Goal: Task Accomplishment & Management: Manage account settings

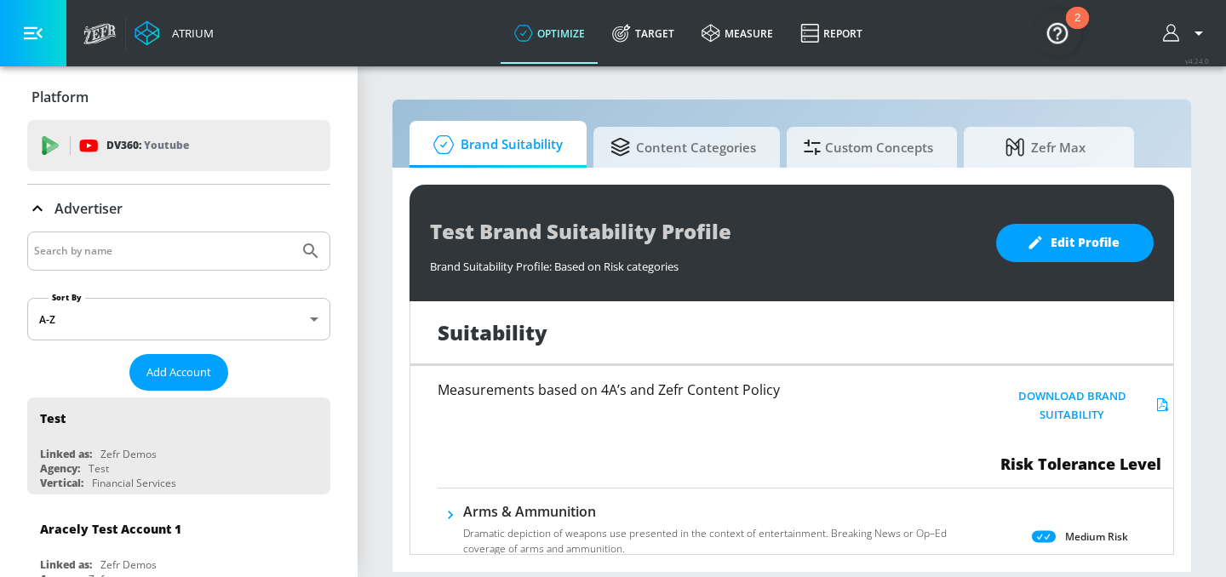
click at [653, 26] on link "Target" at bounding box center [642, 33] width 89 height 61
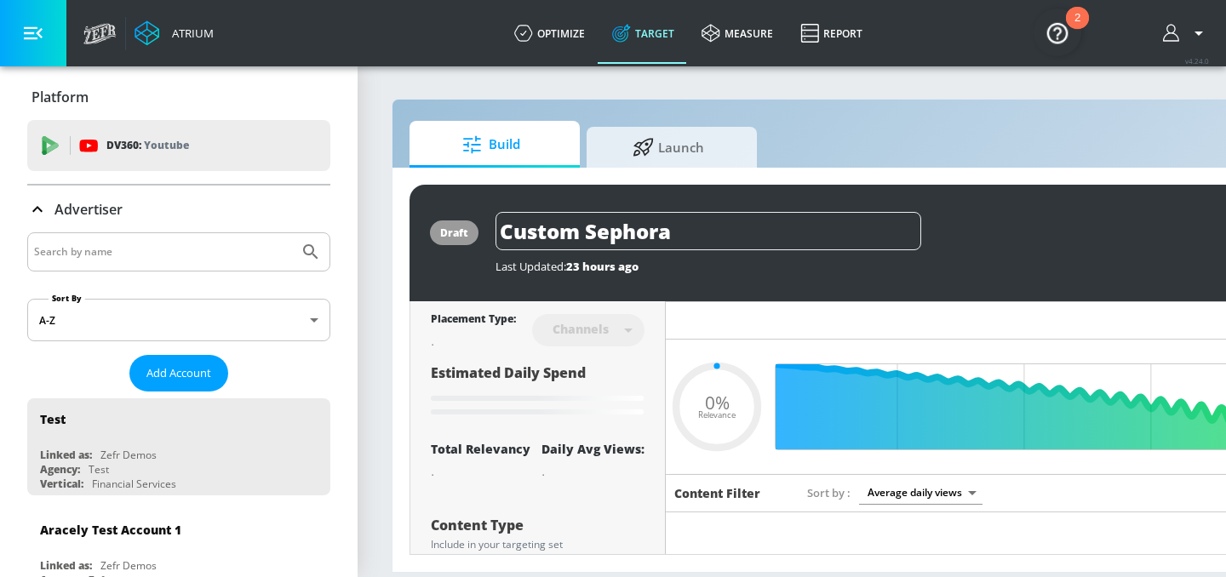
click at [115, 251] on input "Search by name" at bounding box center [163, 252] width 258 height 22
type input "[PERSON_NAME]"
type input "0.05"
type input "Abbvie Co-pilot"
click at [292, 233] on button "Submit Search" at bounding box center [310, 251] width 37 height 37
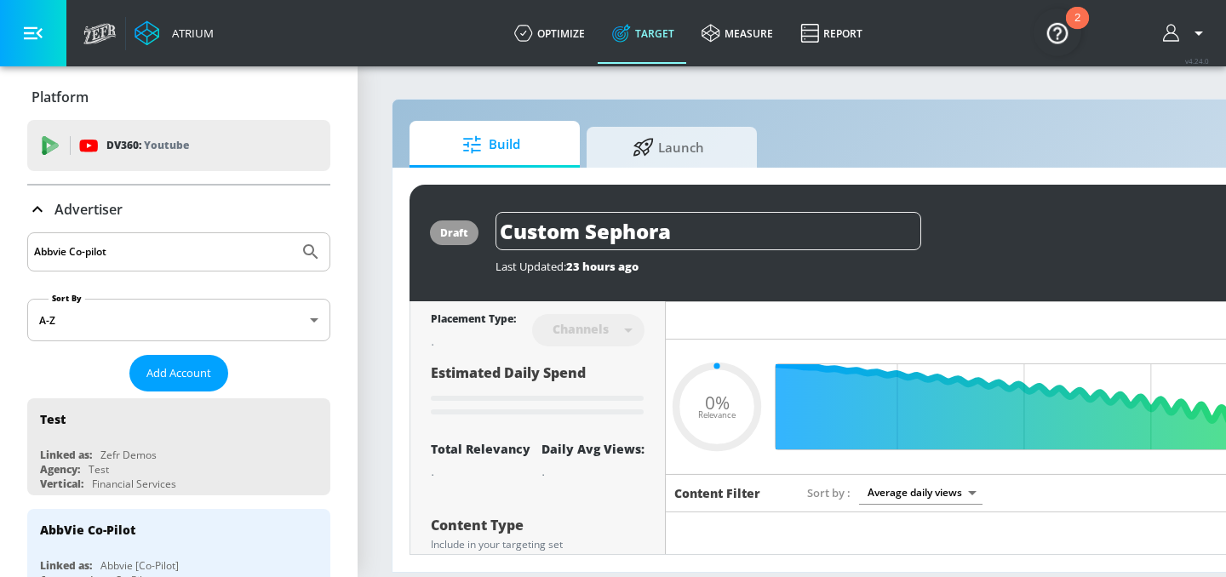
type input "0.6"
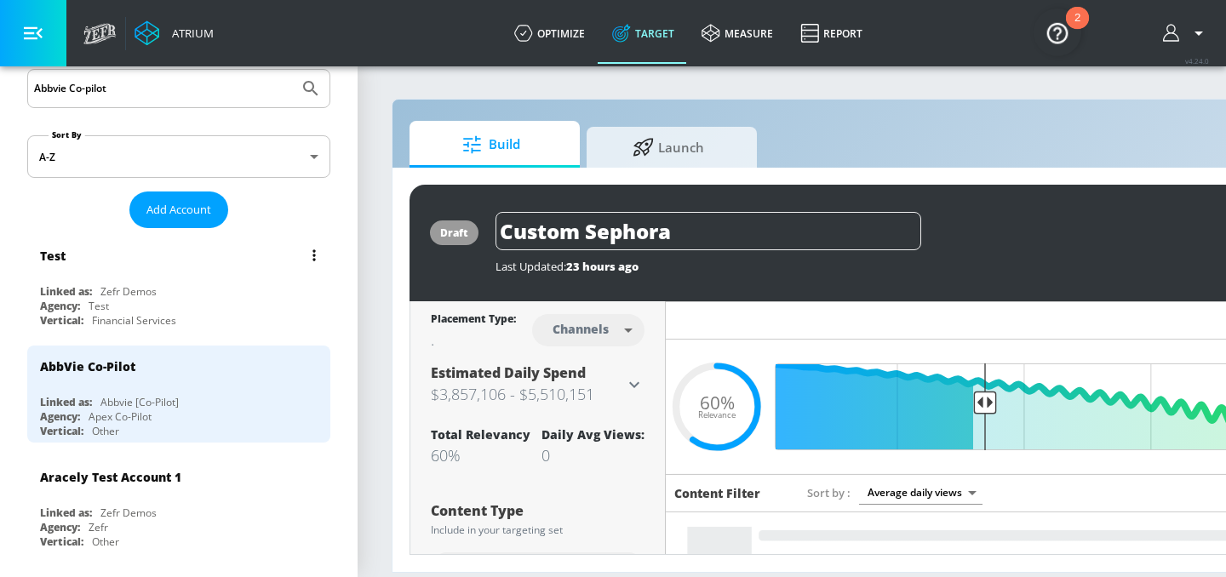
scroll to position [181, 0]
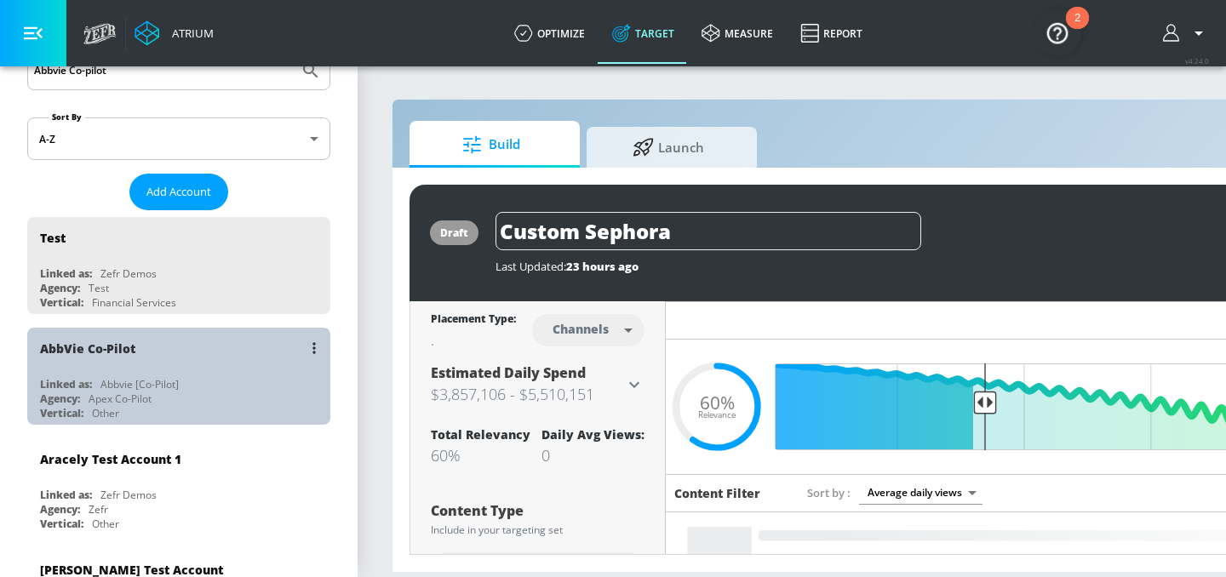
click at [114, 366] on div "AbbVie Co-Pilot" at bounding box center [183, 348] width 286 height 41
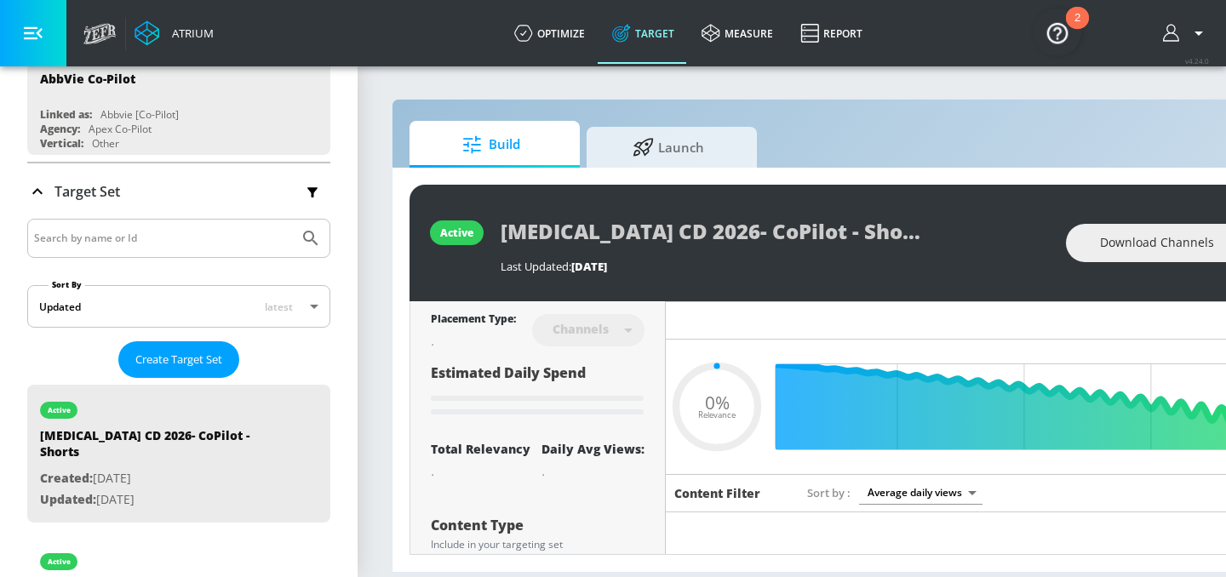
type input "0.52"
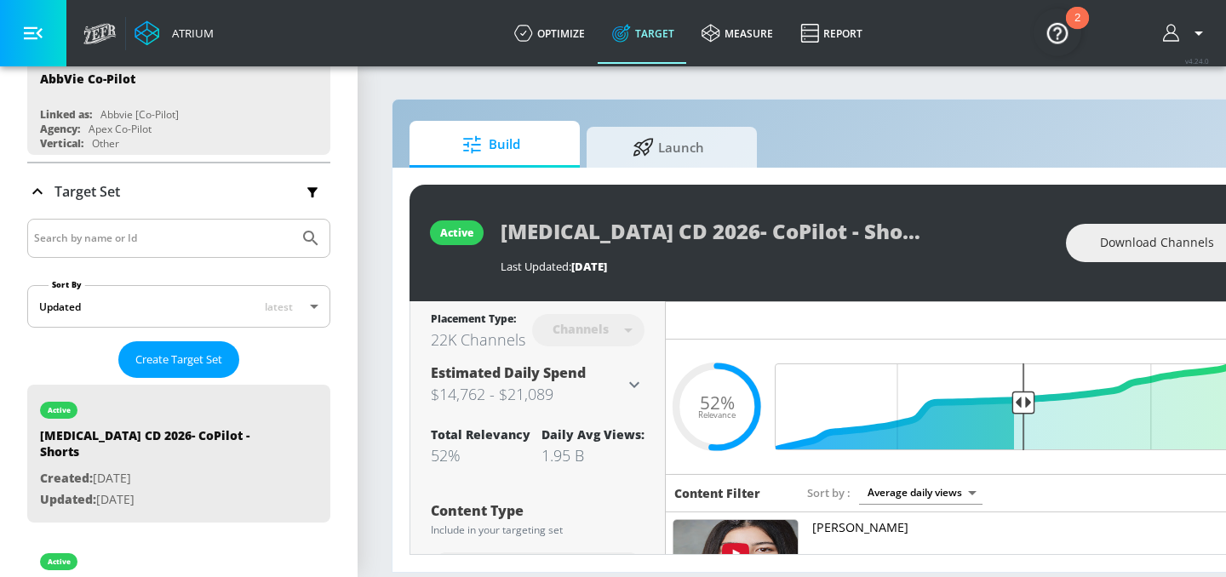
click at [123, 254] on div at bounding box center [178, 238] width 303 height 39
click at [120, 235] on input "Search by name or Id" at bounding box center [163, 238] width 258 height 22
type input "[MEDICAL_DATA] BP"
click at [292, 220] on button "Submit Search" at bounding box center [310, 238] width 37 height 37
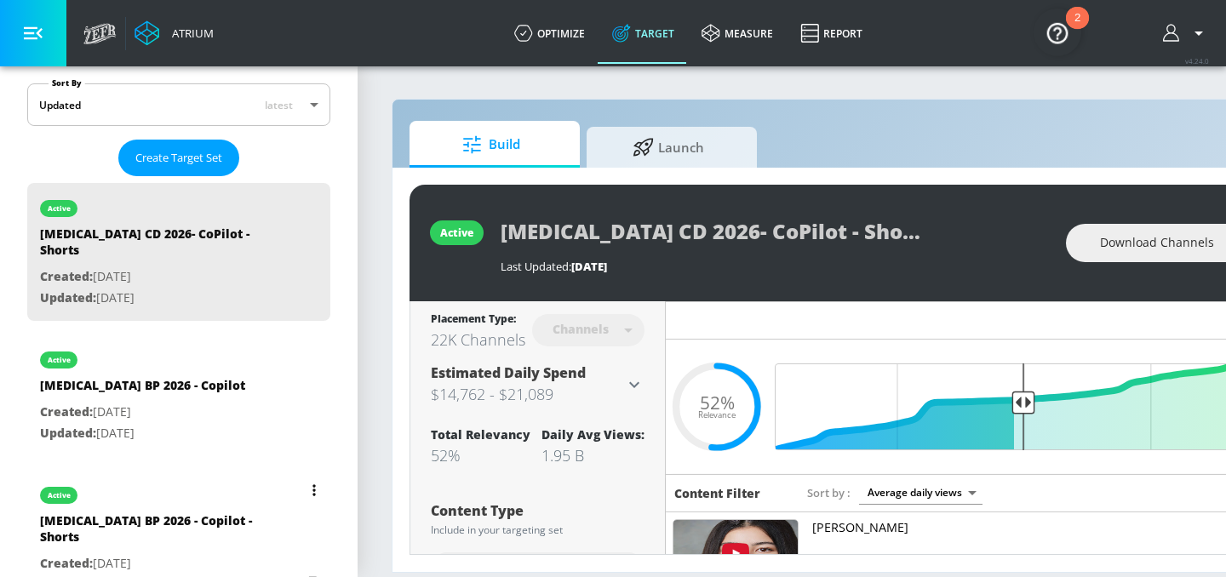
scroll to position [530, 0]
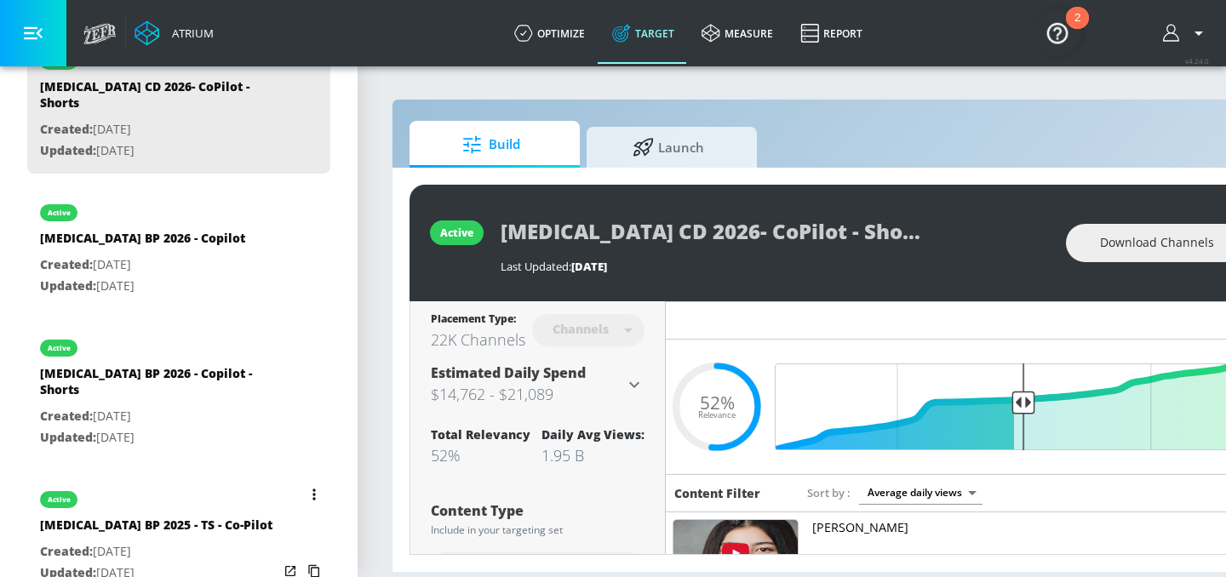
click at [182, 541] on p "Created: [DATE]" at bounding box center [156, 551] width 232 height 21
type input "[MEDICAL_DATA] BP 2025 - TS - Co-Pilot"
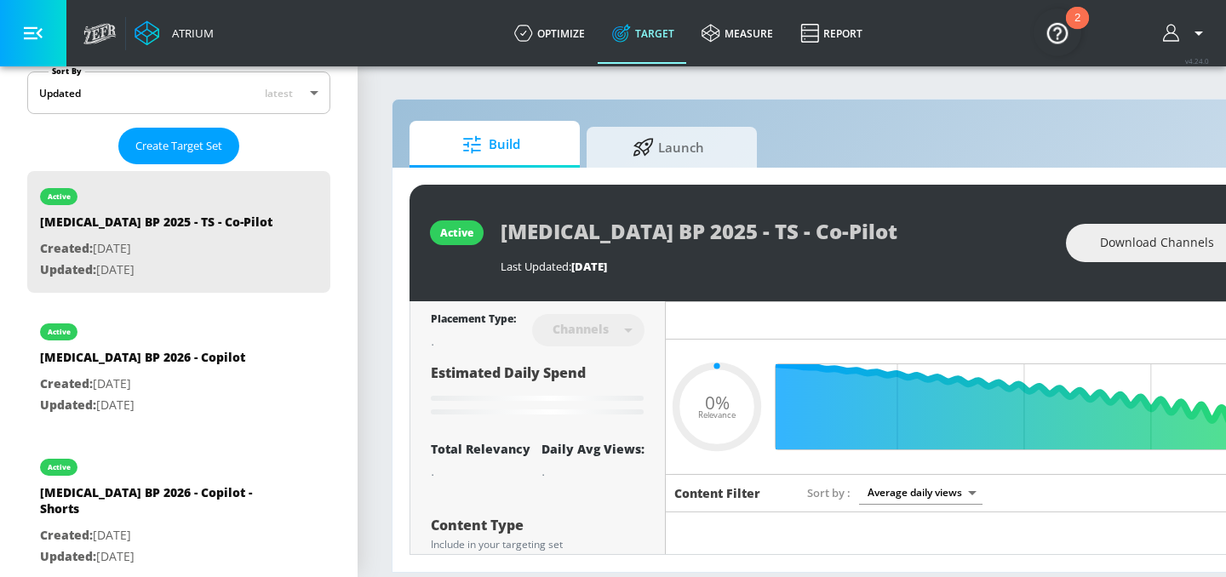
scroll to position [0, 208]
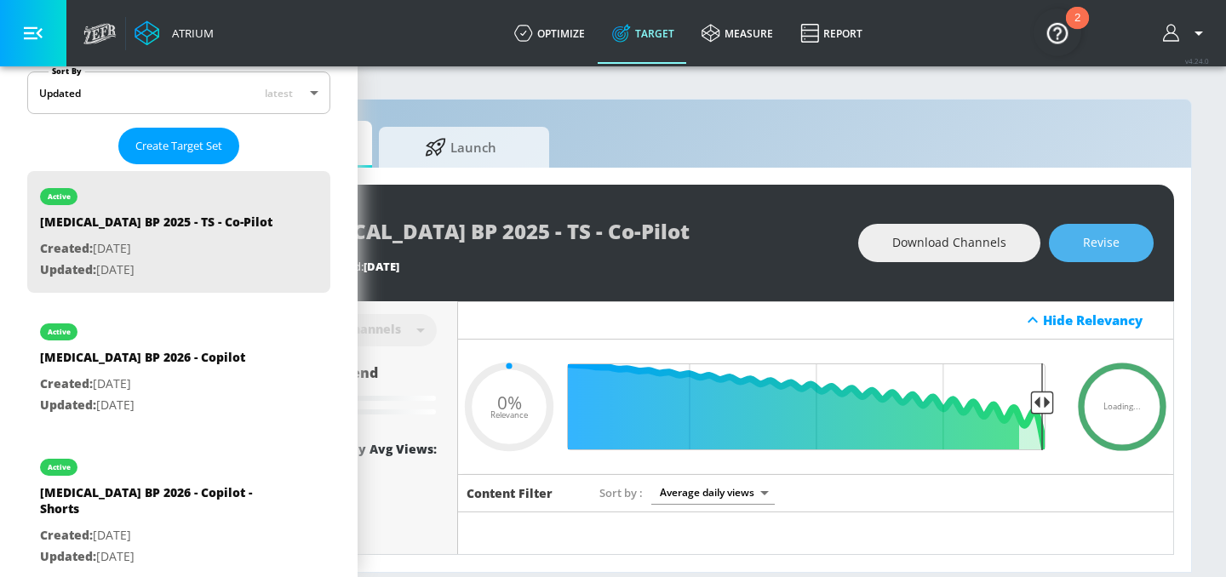
click at [1118, 248] on span "Revise" at bounding box center [1101, 242] width 37 height 21
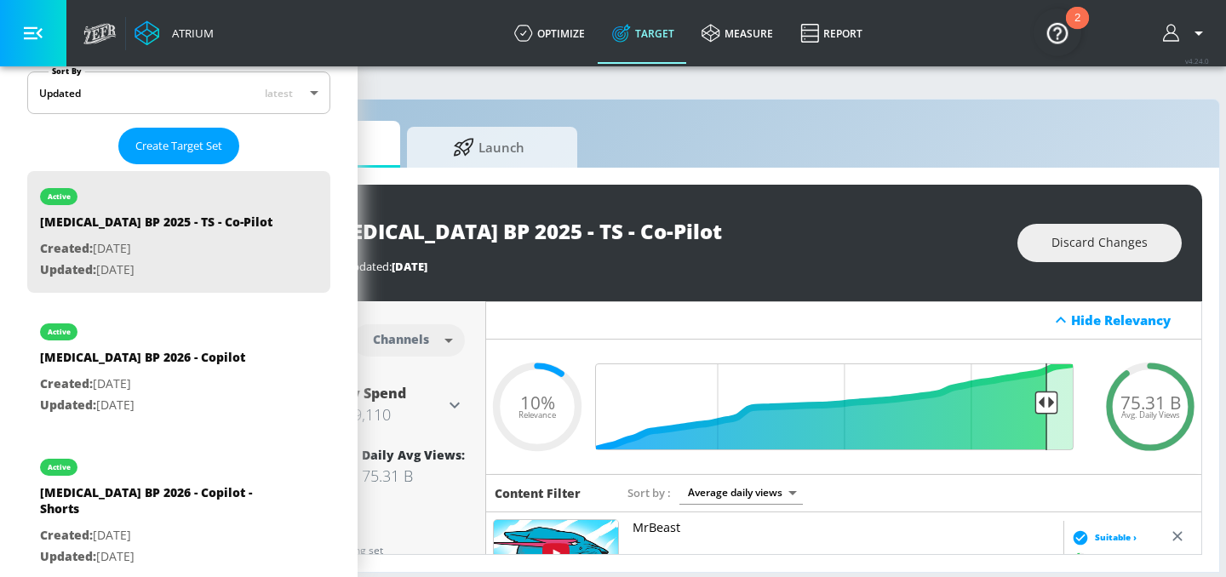
scroll to position [0, 204]
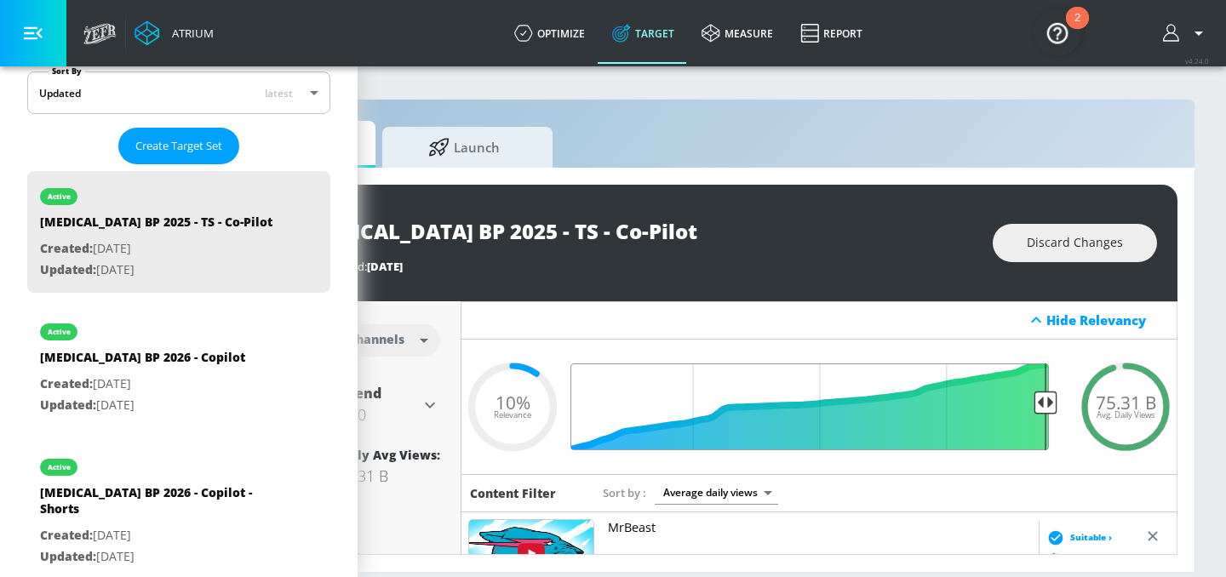
drag, startPoint x: 1023, startPoint y: 404, endPoint x: 1069, endPoint y: 404, distance: 46.0
type input "0.05"
click at [1057, 404] on input "Final Threshold" at bounding box center [819, 406] width 477 height 87
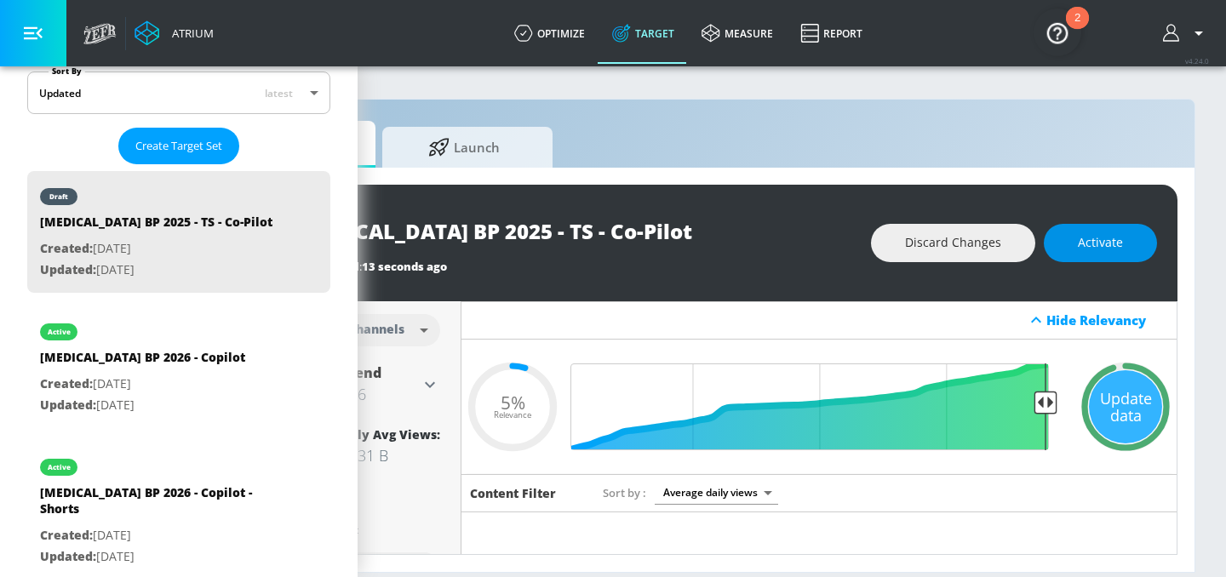
click at [1128, 250] on button "Activate" at bounding box center [1100, 243] width 113 height 38
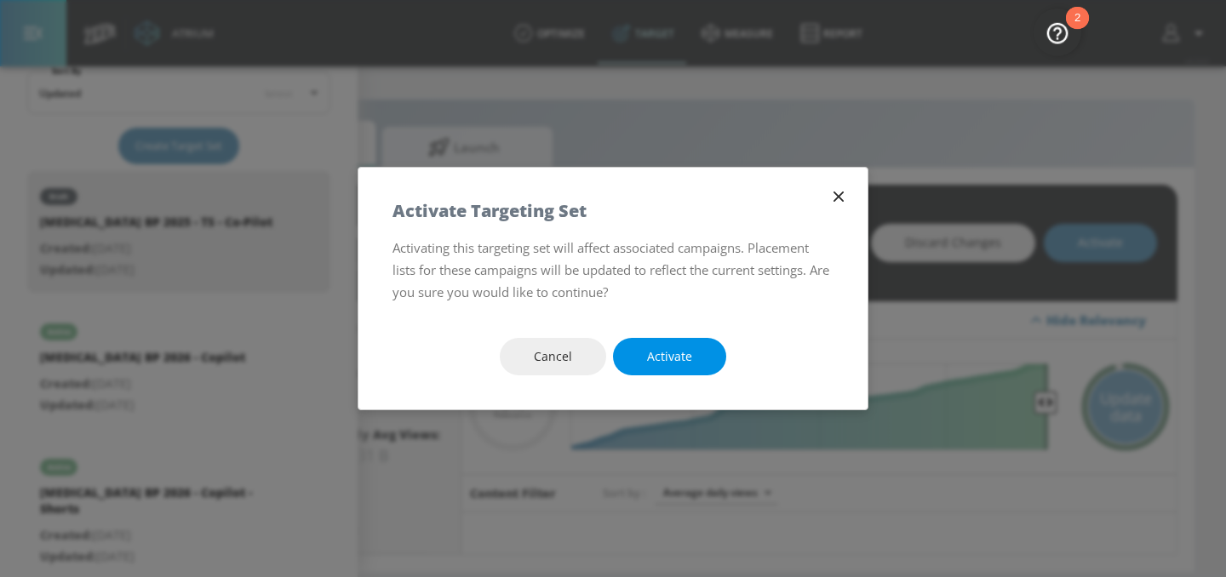
click at [702, 352] on button "Activate" at bounding box center [669, 357] width 113 height 38
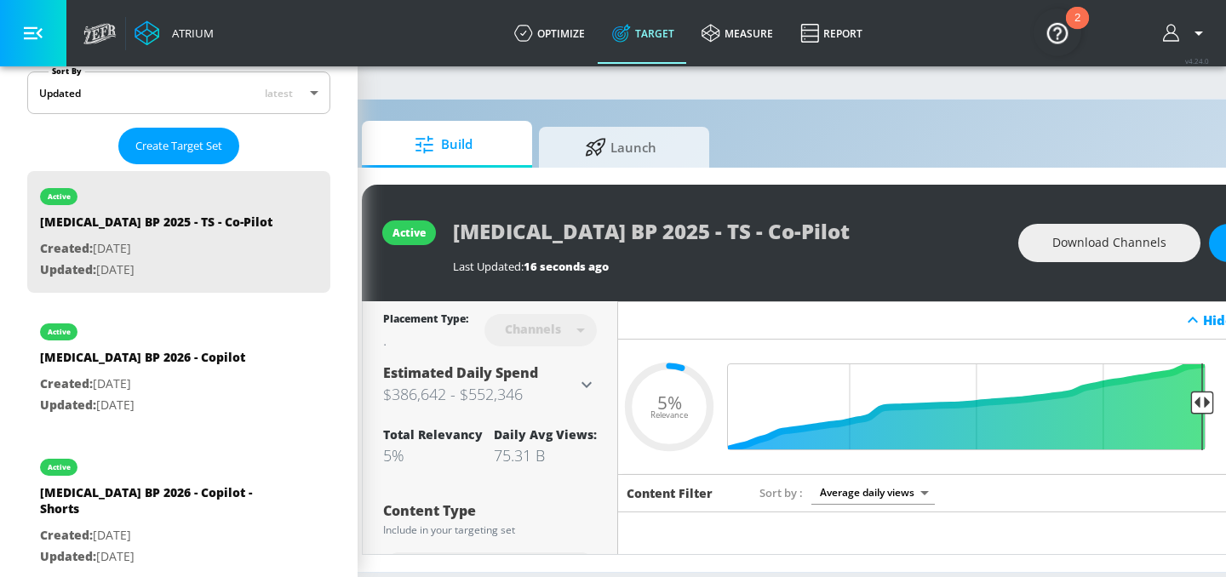
scroll to position [0, 11]
